Goal: Task Accomplishment & Management: Complete application form

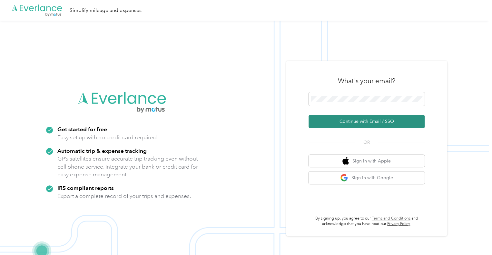
click at [372, 123] on button "Continue with Email / SSO" at bounding box center [367, 122] width 116 height 14
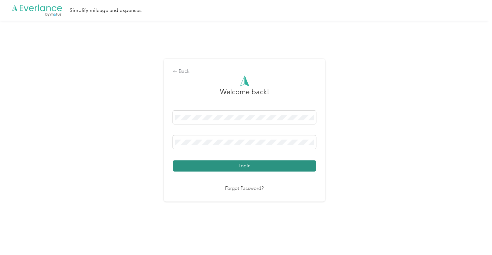
click at [245, 164] on button "Login" at bounding box center [244, 165] width 143 height 11
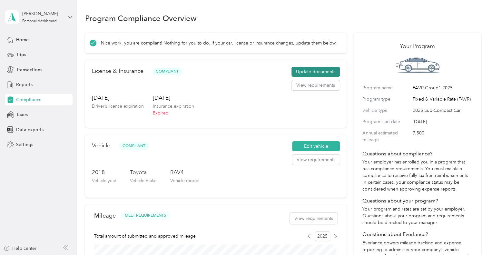
click at [306, 73] on button "Update documents" at bounding box center [315, 72] width 48 height 10
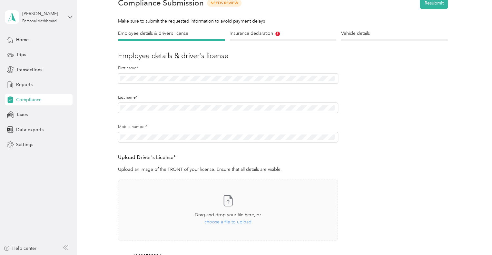
scroll to position [97, 0]
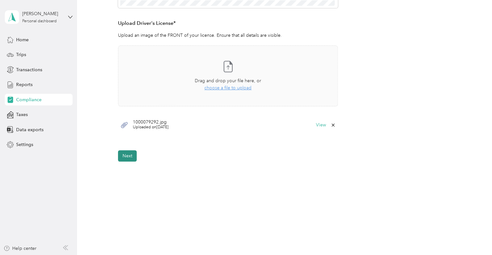
click at [119, 157] on button "Next" at bounding box center [127, 155] width 19 height 11
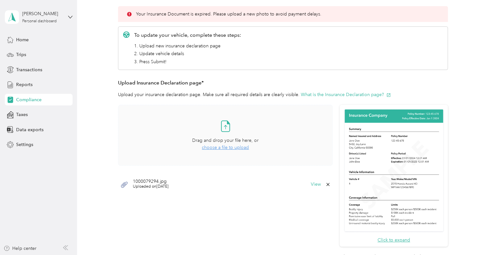
scroll to position [93, 0]
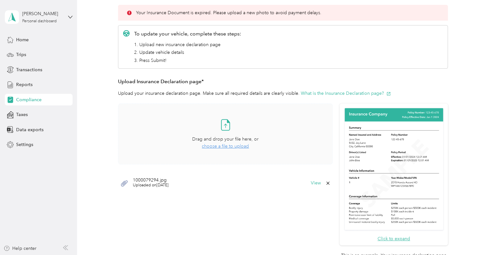
click at [215, 146] on span "choose a file to upload" at bounding box center [225, 145] width 47 height 5
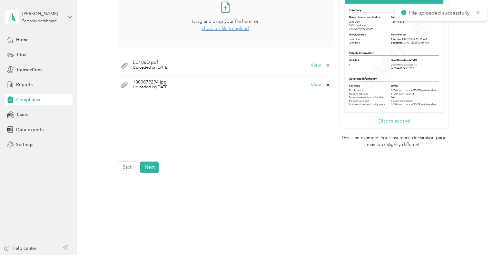
scroll to position [222, 0]
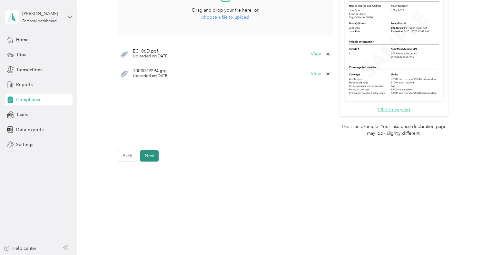
click at [150, 157] on button "Next" at bounding box center [149, 155] width 19 height 11
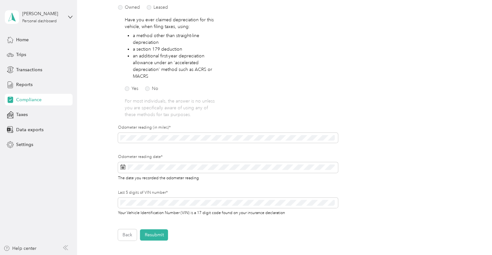
scroll to position [137, 0]
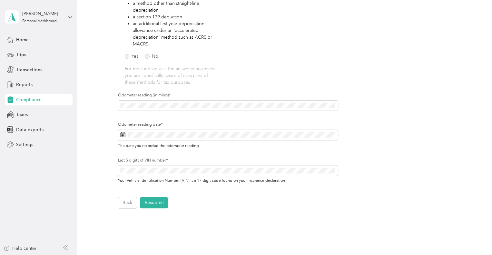
drag, startPoint x: 138, startPoint y: 102, endPoint x: 111, endPoint y: 100, distance: 27.1
click at [111, 100] on div "Employee details & driver’s license License Insurance declaration Insurance Veh…" at bounding box center [283, 67] width 396 height 282
click at [116, 110] on div "Employee details & driver’s license License Insurance declaration Insurance Veh…" at bounding box center [283, 67] width 396 height 282
click at [152, 206] on button "Resubmit" at bounding box center [154, 202] width 28 height 11
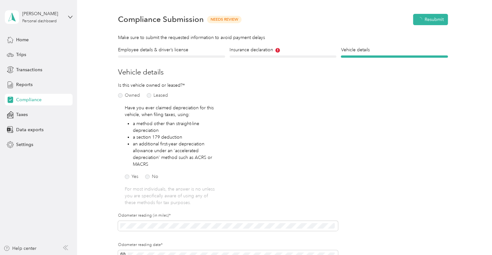
scroll to position [8, 0]
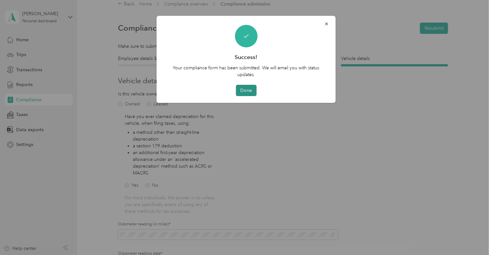
click at [244, 91] on button "Done" at bounding box center [246, 90] width 21 height 11
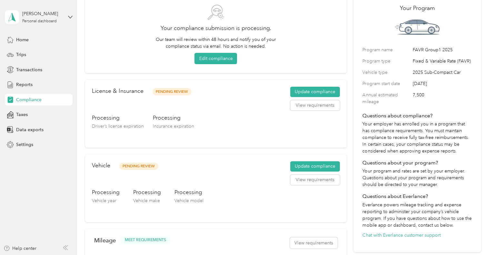
scroll to position [8, 0]
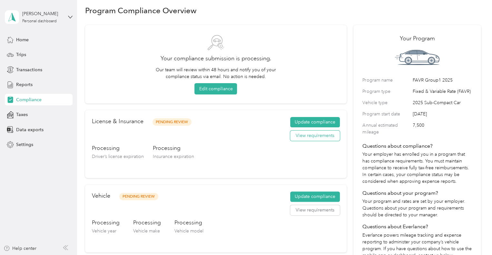
click at [312, 134] on button "View requirements" at bounding box center [315, 136] width 50 height 10
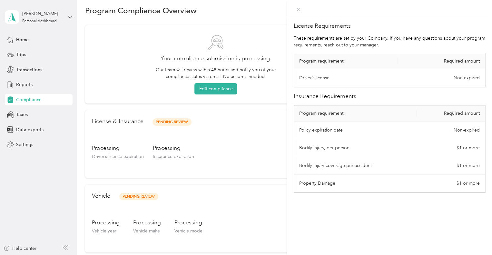
click at [253, 131] on div "License Requirements These requirements are set by your Company. If you have an…" at bounding box center [246, 127] width 492 height 255
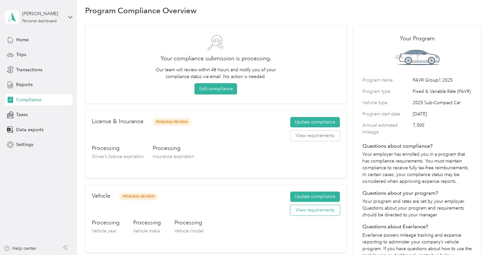
click at [322, 210] on button "View requirements" at bounding box center [315, 210] width 50 height 10
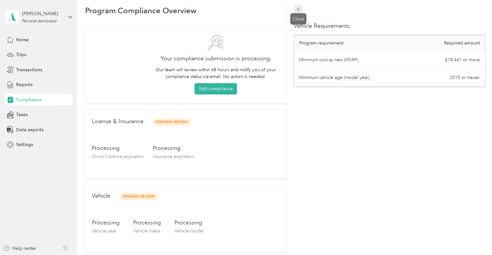
click at [298, 7] on icon at bounding box center [297, 9] width 5 height 5
